Goal: Task Accomplishment & Management: Manage account settings

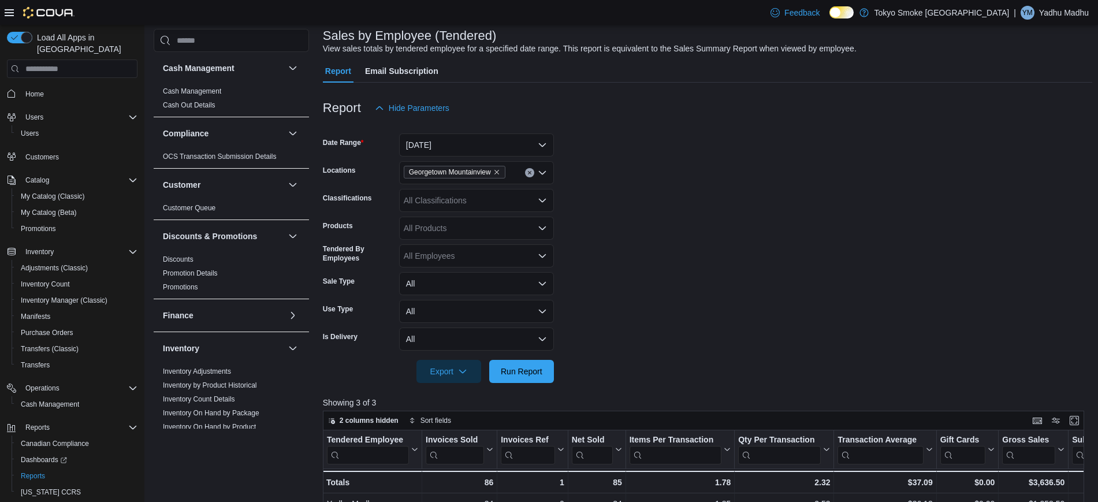
scroll to position [69, 0]
click at [1056, 15] on p "Yadhu Madhu" at bounding box center [1064, 13] width 50 height 14
click at [1026, 107] on span "Sign Out" at bounding box center [1014, 113] width 31 height 12
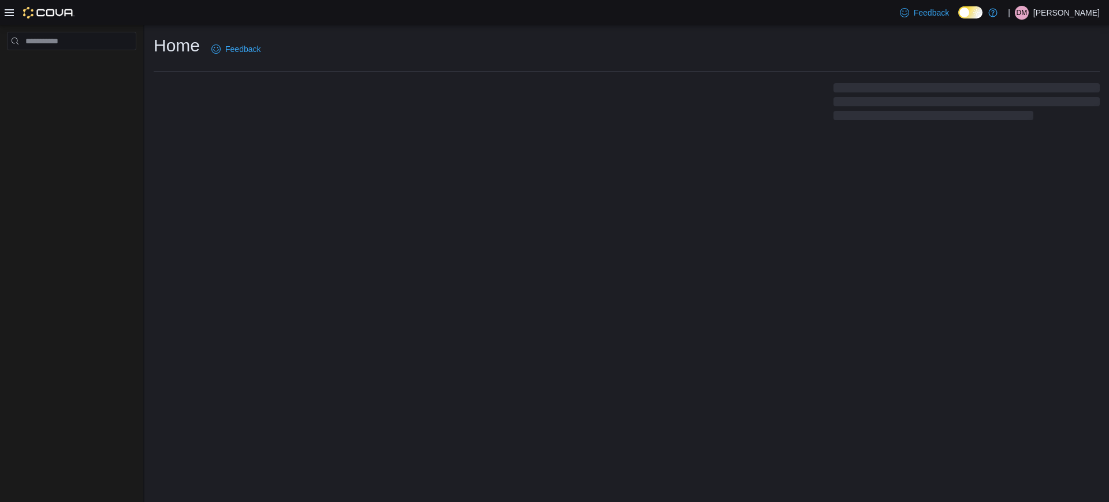
click at [5, 14] on icon at bounding box center [9, 12] width 9 height 9
